Goal: Answer question/provide support

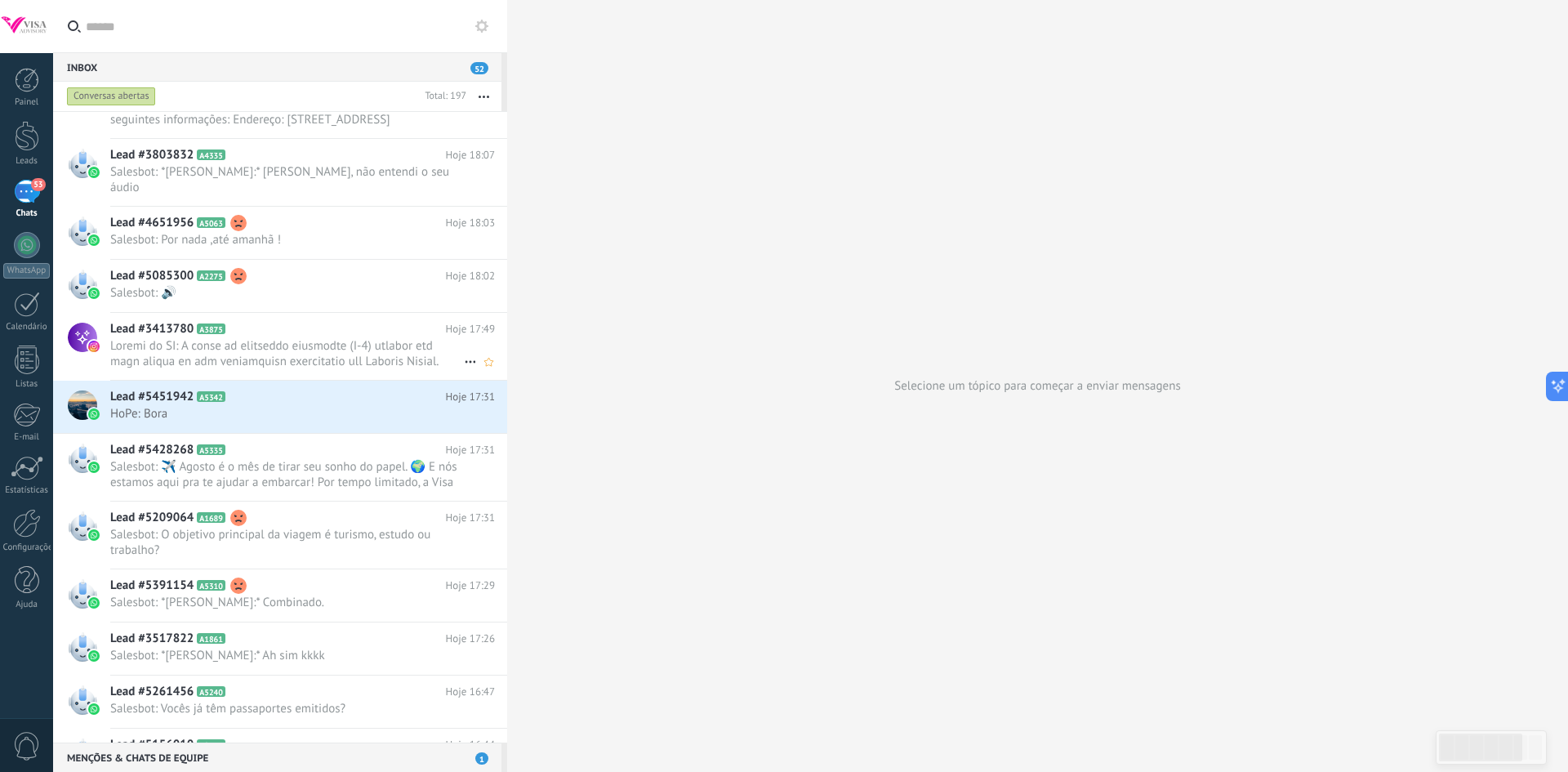
click at [239, 338] on span at bounding box center [286, 353] width 353 height 31
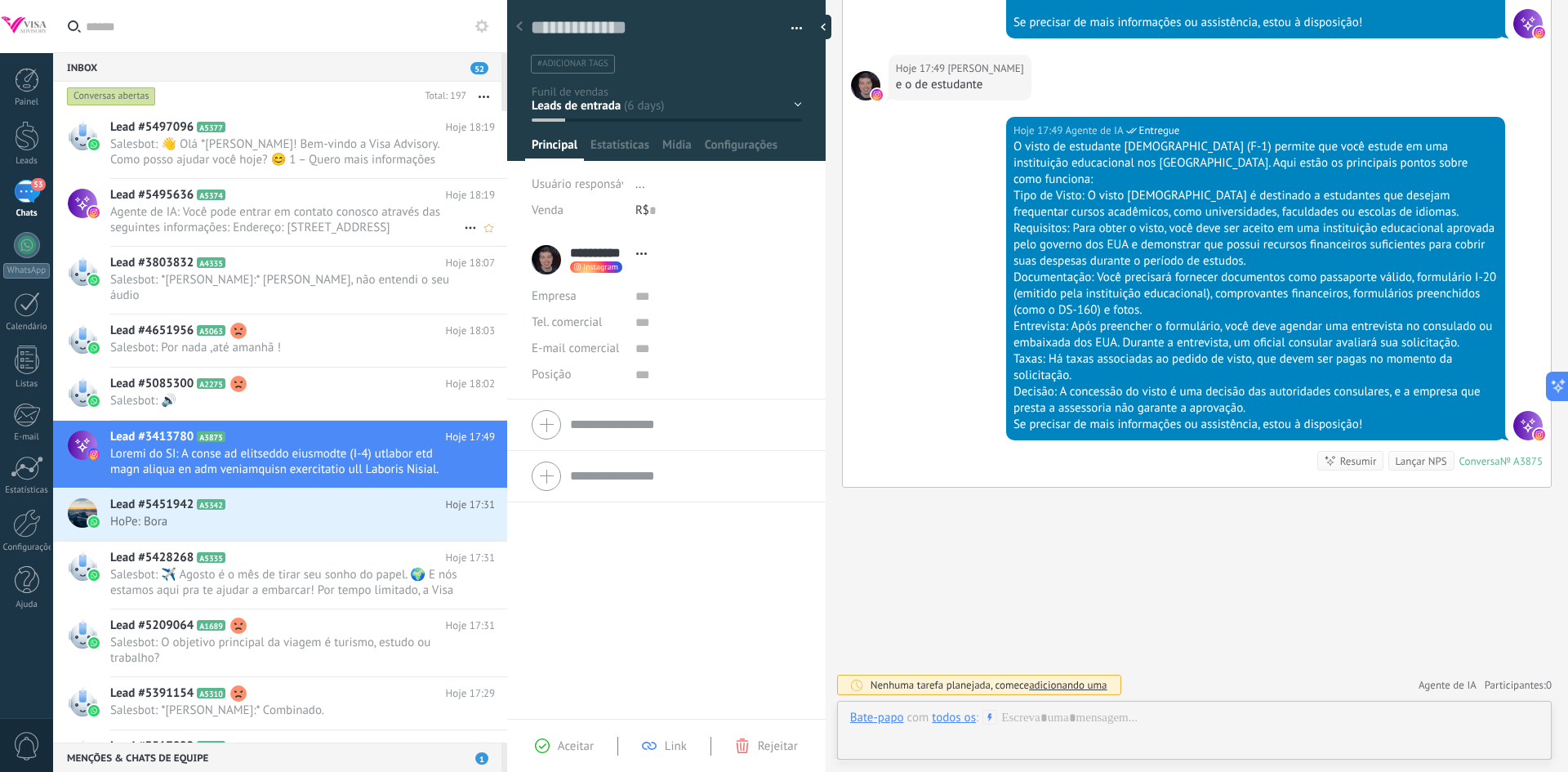
click at [329, 227] on span "Agente de IA: Você pode entrar em contato conosco através das seguintes informa…" at bounding box center [286, 219] width 353 height 31
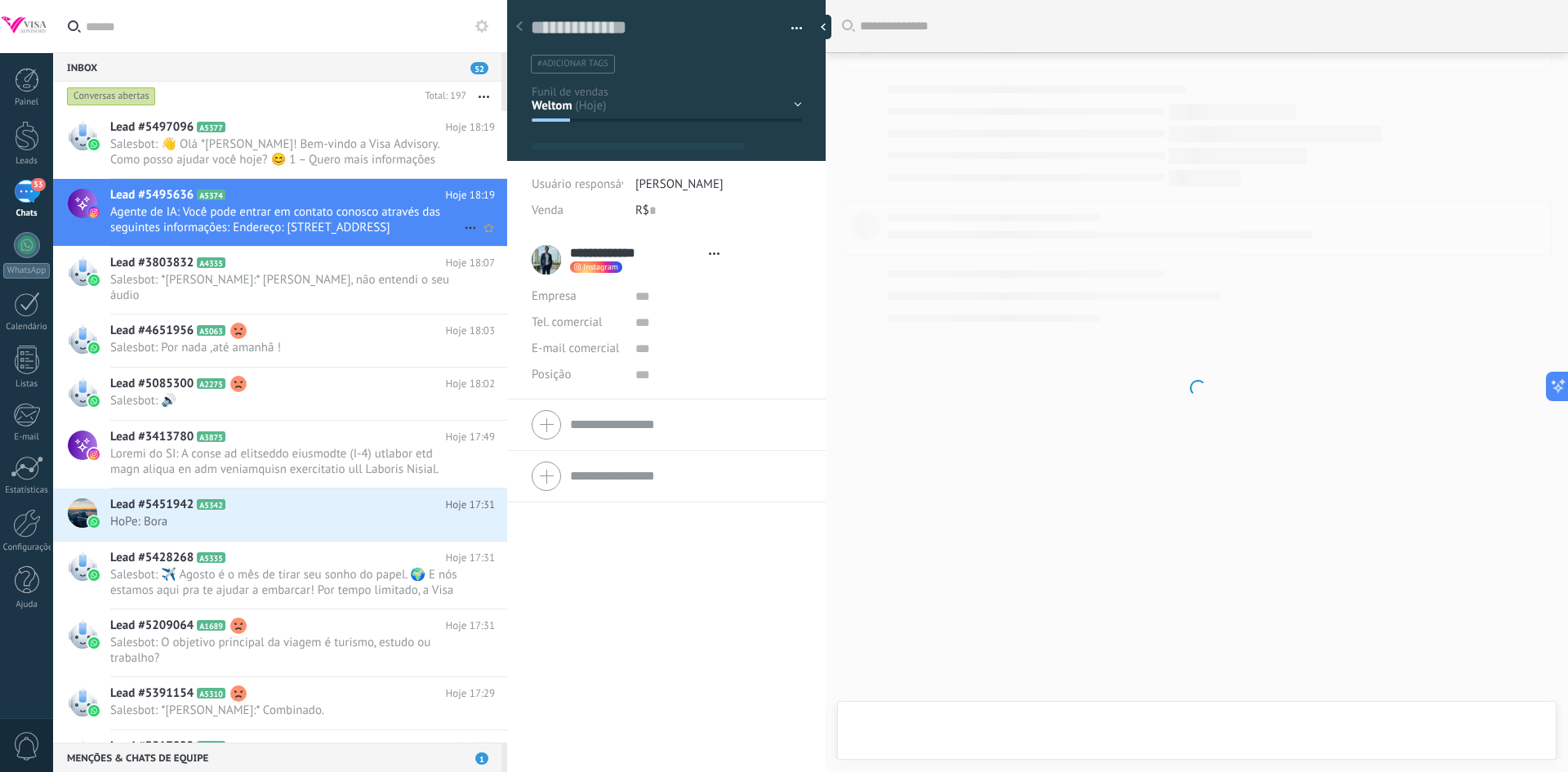
type textarea "**********"
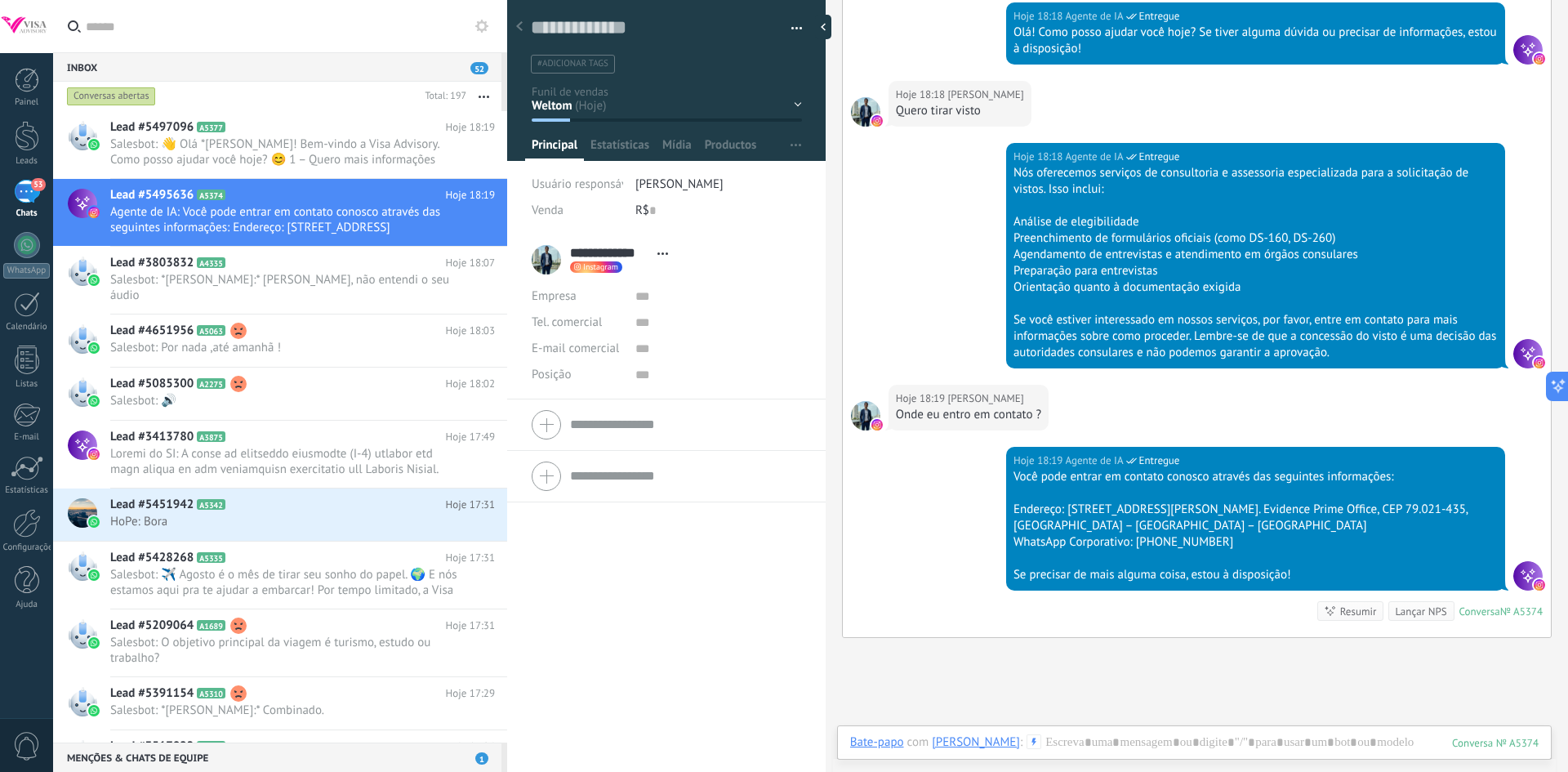
scroll to position [692, 0]
